Goal: Communication & Community: Ask a question

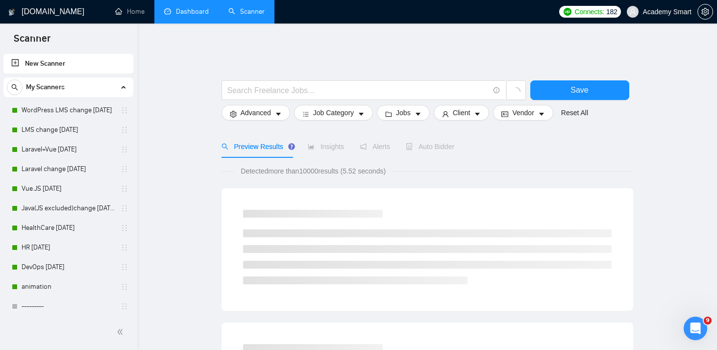
click at [185, 8] on link "Dashboard" at bounding box center [186, 11] width 45 height 8
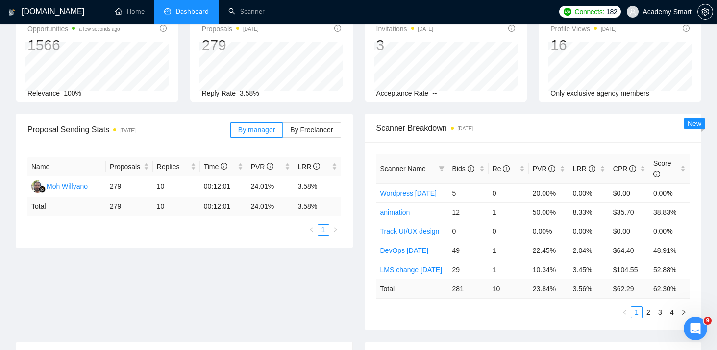
scroll to position [68, 0]
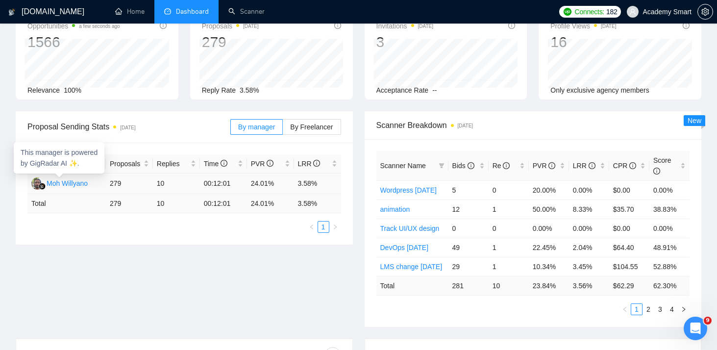
click at [67, 178] on div "Moh Willyano" at bounding box center [67, 183] width 41 height 11
click at [696, 326] on icon "Открыть службу сообщений Intercom" at bounding box center [694, 327] width 16 height 16
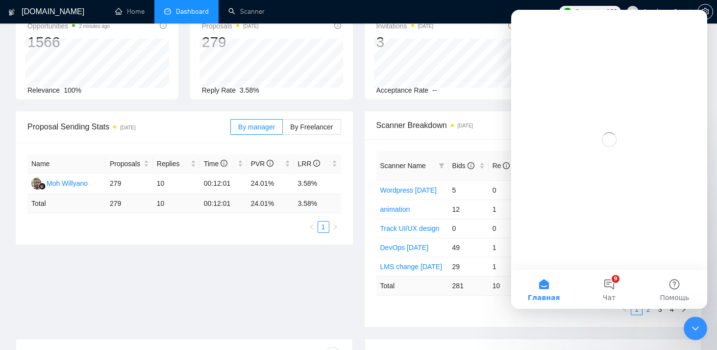
scroll to position [0, 0]
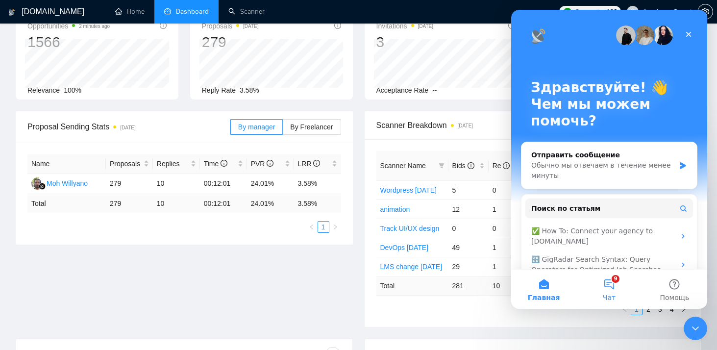
click at [610, 286] on button "9 Чат" at bounding box center [609, 289] width 65 height 39
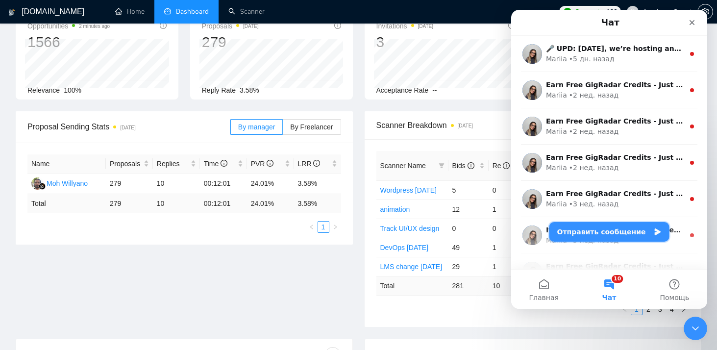
click at [609, 229] on button "Отправить сообщение" at bounding box center [610, 232] width 120 height 20
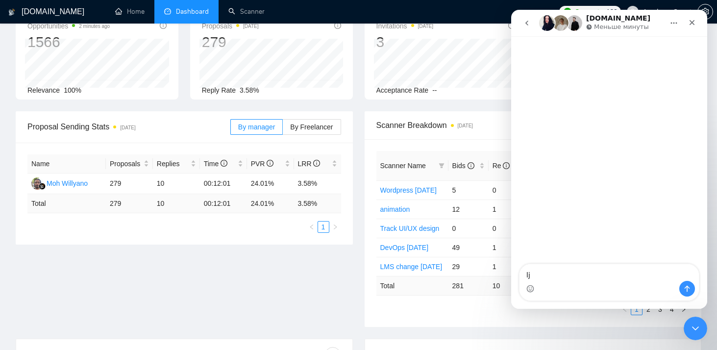
type textarea "l"
type textarea "доброго дня"
type textarea "у мене"
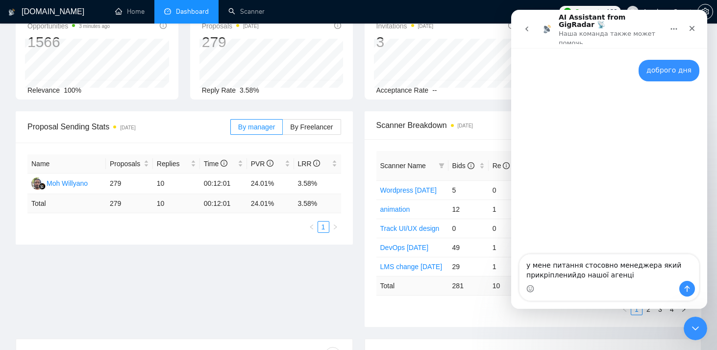
type textarea "у мене питання стосовно менеджера який прикріпленийдо нашої агенції"
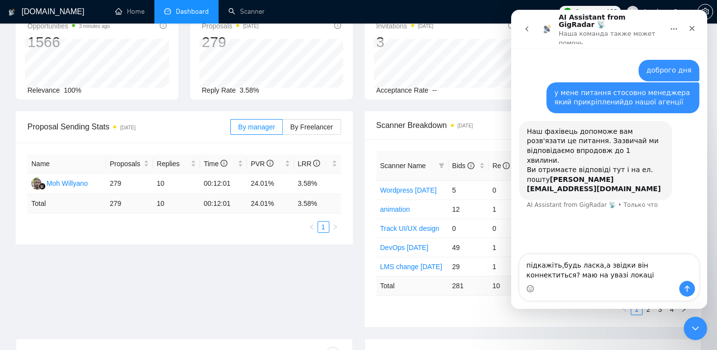
type textarea "підкажіть,будь ласка,а звідки він коннектиться? маю на увазі локацію"
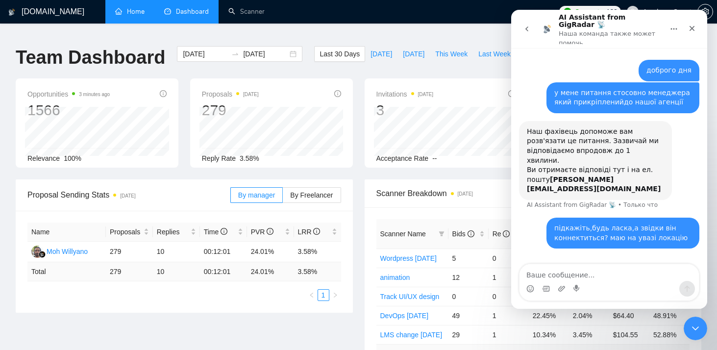
click at [131, 13] on link "Home" at bounding box center [129, 11] width 29 height 8
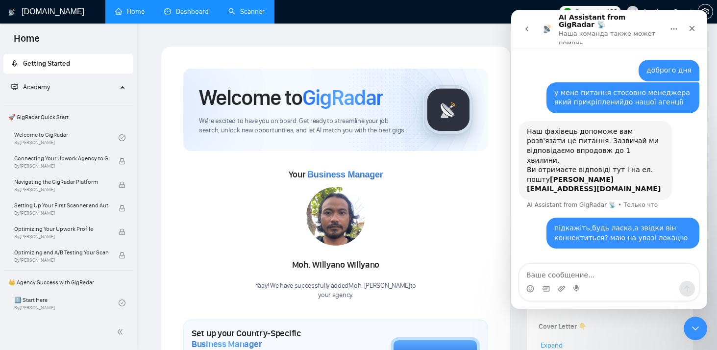
click at [250, 10] on link "Scanner" at bounding box center [246, 11] width 36 height 8
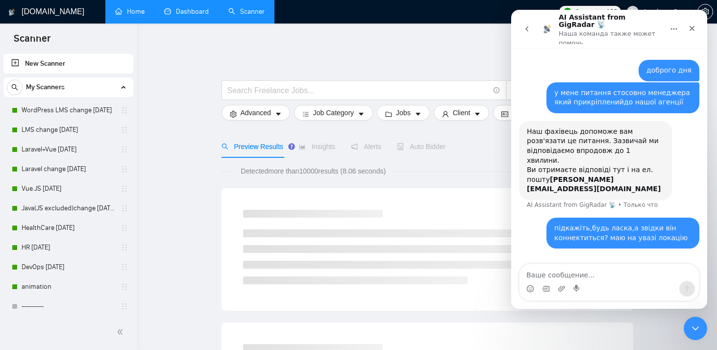
click at [181, 11] on link "Dashboard" at bounding box center [186, 11] width 45 height 8
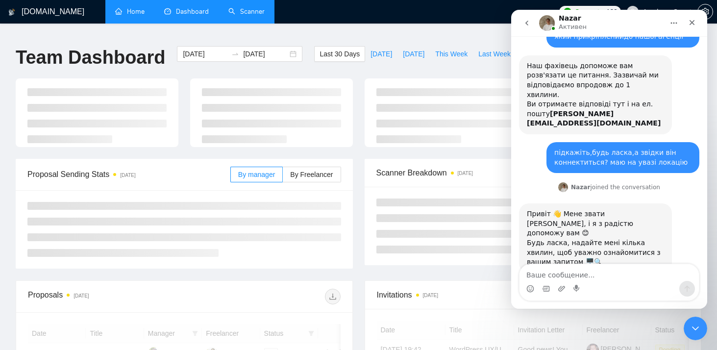
scroll to position [54, 0]
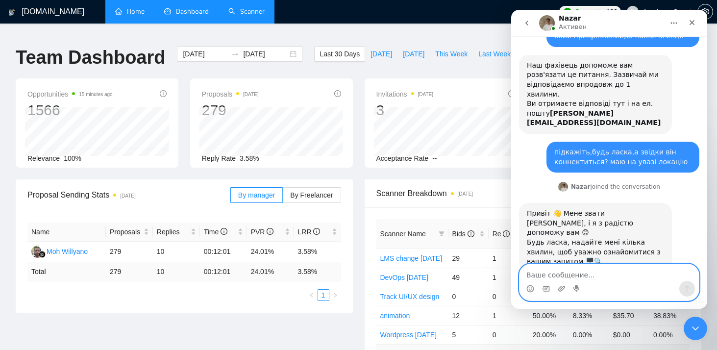
click at [543, 276] on textarea "Ваше сообщение..." at bounding box center [609, 272] width 179 height 17
paste textarea "я маю на увазіб з якої саме локації. мабудт ви запускаєте на віртуальній машині…"
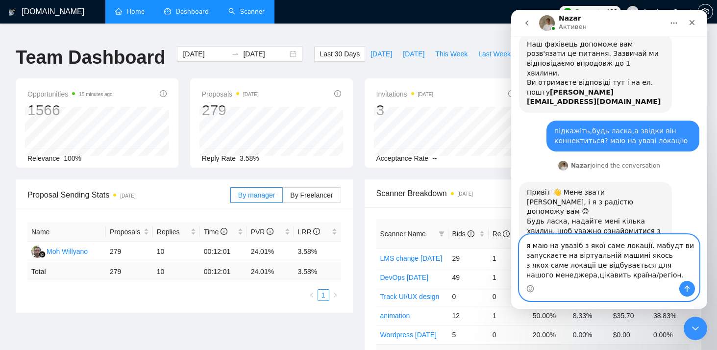
scroll to position [84, 0]
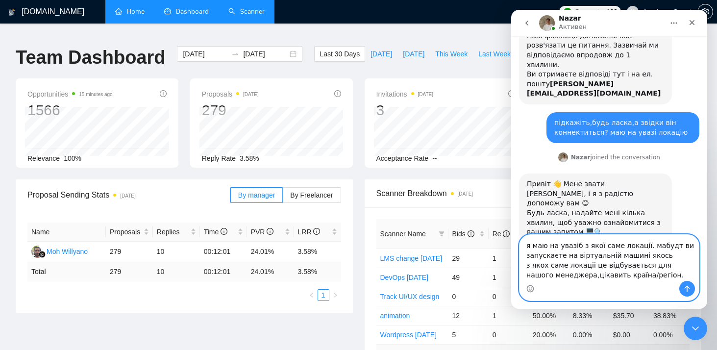
click at [577, 244] on textarea "я маю на увазіб з якої саме локації. мабудт ви запускаєте на віртуальній машині…" at bounding box center [609, 258] width 179 height 46
click at [665, 246] on textarea "я маю на увазі з якої саме локації. мабудт ви запускаєте на віртуальній машині …" at bounding box center [609, 258] width 179 height 46
type textarea "я маю на увазі з якої саме локації. мабуть ви запускаєте на віртуальній машині …"
click at [687, 287] on icon "Отправить сообщение…" at bounding box center [688, 289] width 8 height 8
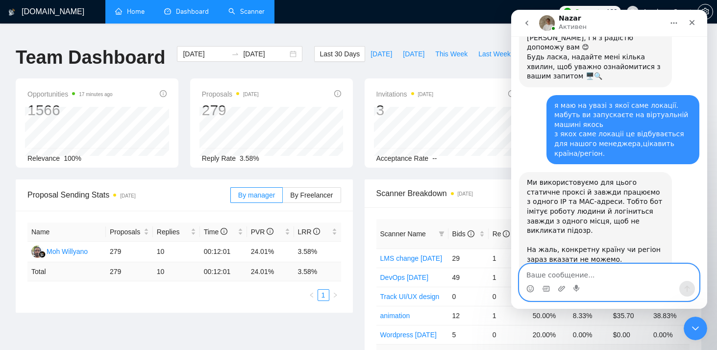
scroll to position [247, 0]
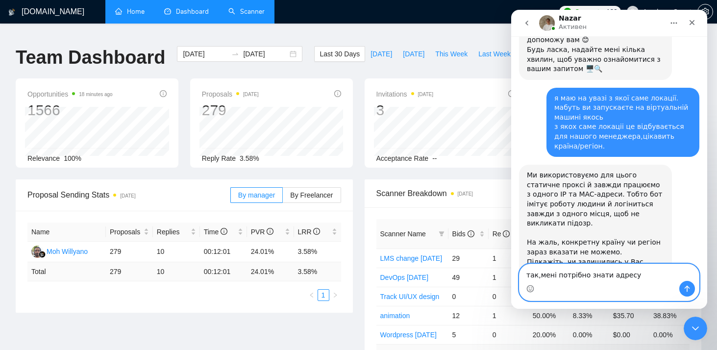
type textarea "так,мені потрібно знати адресу)"
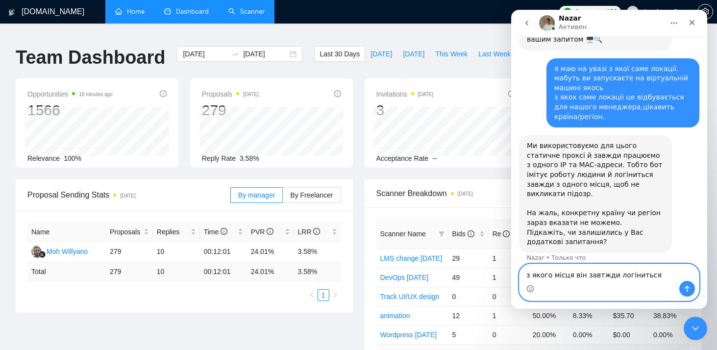
type textarea "з якого місця він завтжди логіниться?"
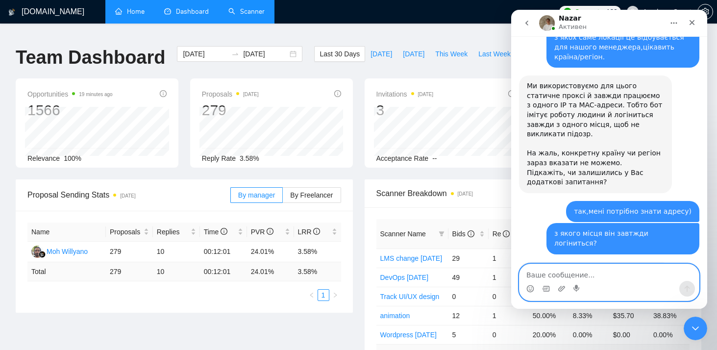
scroll to position [338, 0]
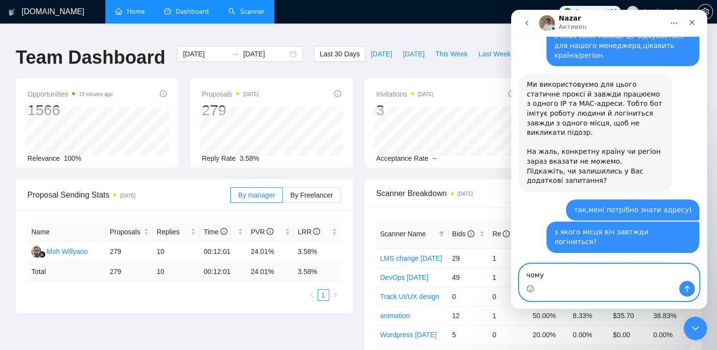
type textarea "чому?"
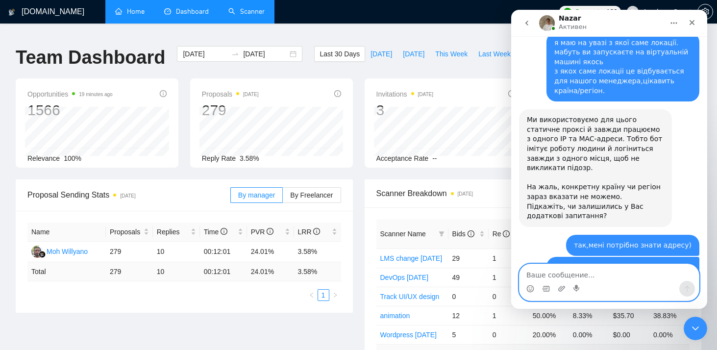
scroll to position [303, 0]
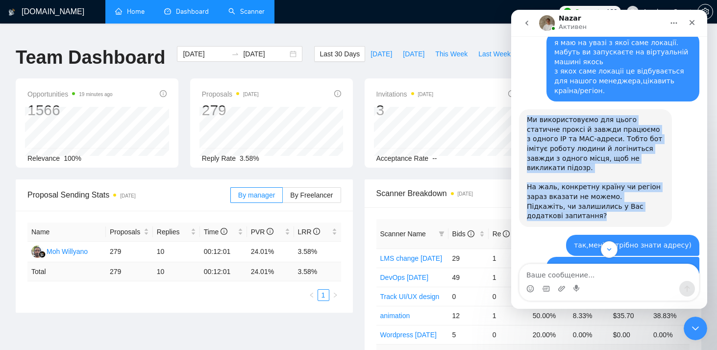
copy div "Ми використовуємо для цього статичне проксі й завжди працюємо з одного IP та MA…"
drag, startPoint x: 528, startPoint y: 90, endPoint x: 618, endPoint y: 175, distance: 124.2
click at [618, 176] on div "Ми використовуємо для цього статичне проксі й завжди працюємо з одного IP та MA…" at bounding box center [595, 168] width 137 height 106
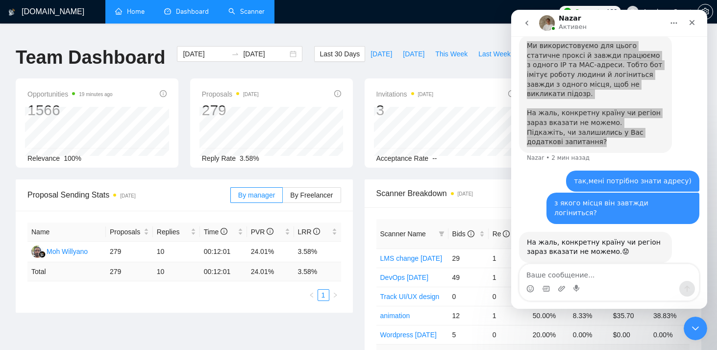
scroll to position [414, 0]
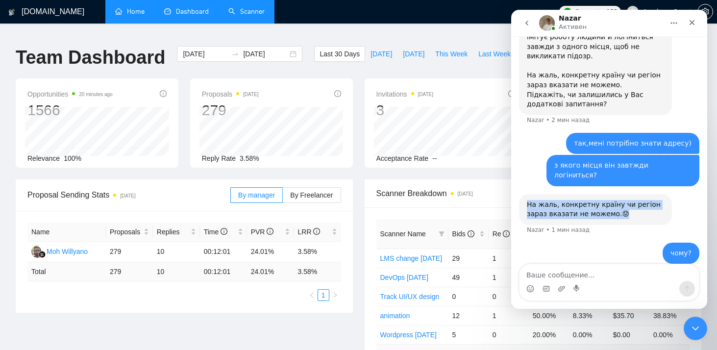
drag, startPoint x: 528, startPoint y: 156, endPoint x: 626, endPoint y: 166, distance: 98.6
click at [626, 200] on div "На жаль, конкретну країну чи регіон зараз вказати не можемо.😟" at bounding box center [595, 209] width 137 height 19
copy div "На жаль, конкретну країну чи регіон зараз вказати не можемо.😟"
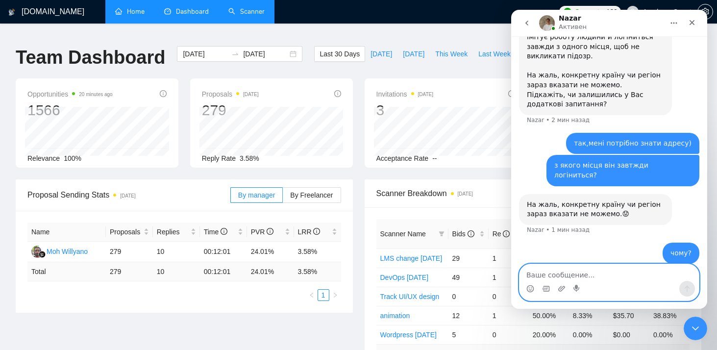
click at [557, 273] on textarea "Ваше сообщение..." at bounding box center [609, 272] width 179 height 17
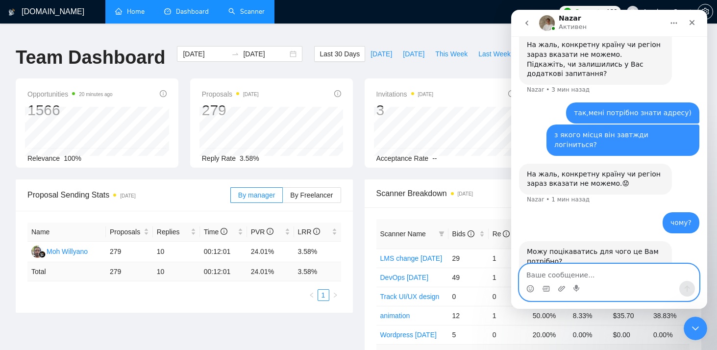
click at [570, 272] on textarea "Ваше сообщение..." at bounding box center [609, 272] width 179 height 17
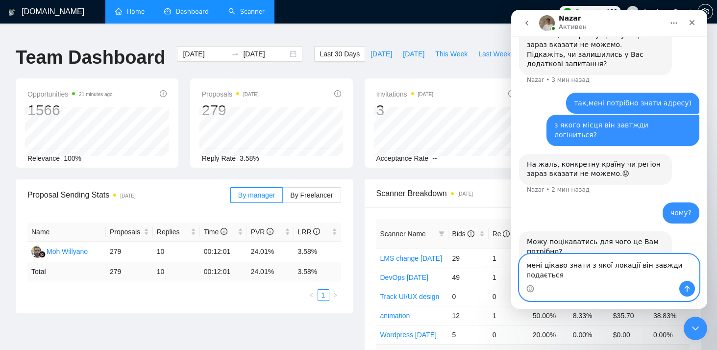
scroll to position [464, 0]
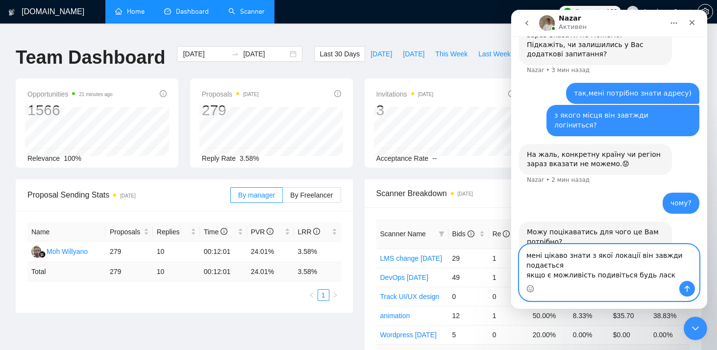
type textarea "мені цікаво знати з якої локації він завжди подається якщо є можливість подивіт…"
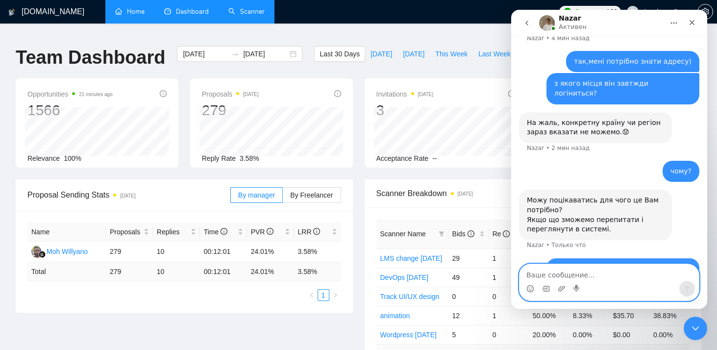
scroll to position [503, 0]
